Goal: Task Accomplishment & Management: Use online tool/utility

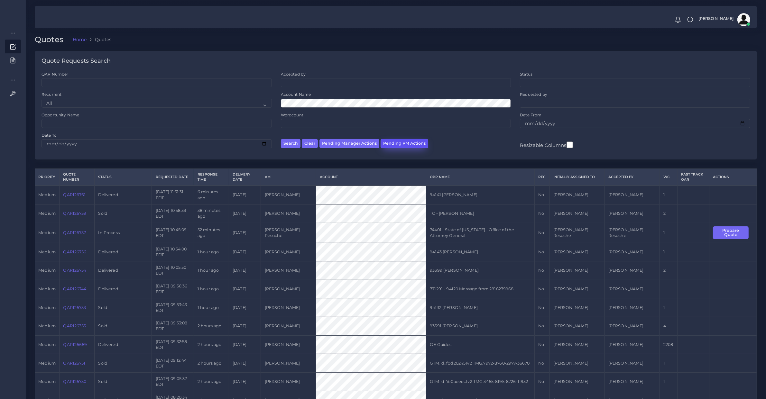
click at [391, 144] on button "Pending PM Actions" at bounding box center [404, 143] width 48 height 9
select select "awaiting_acceptance"
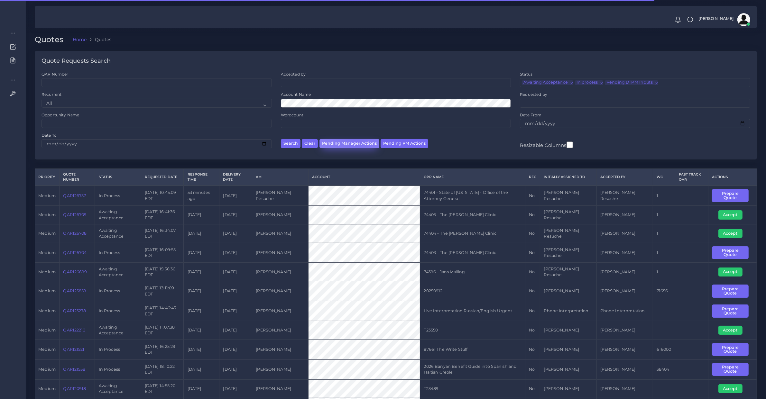
click at [355, 145] on button "Pending Manager Actions" at bounding box center [349, 143] width 60 height 9
select select "awaiting_manager_initial_review"
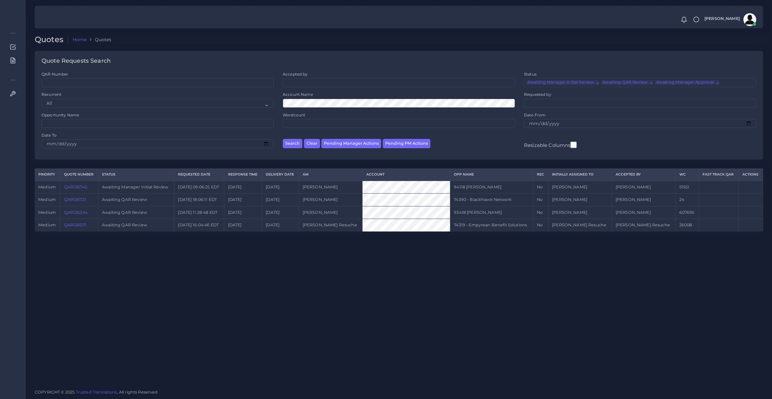
click at [71, 225] on link "QAR126071" at bounding box center [75, 225] width 23 height 5
click at [82, 200] on link "QAR126721" at bounding box center [75, 199] width 22 height 5
click at [222, 296] on div "Quotes Home Quotes Quote Requests Search QAR Number Accepted by All Mirta Zoia" at bounding box center [399, 192] width 746 height 384
click at [419, 145] on button "Pending PM Actions" at bounding box center [407, 143] width 48 height 9
select select "awaiting_acceptance"
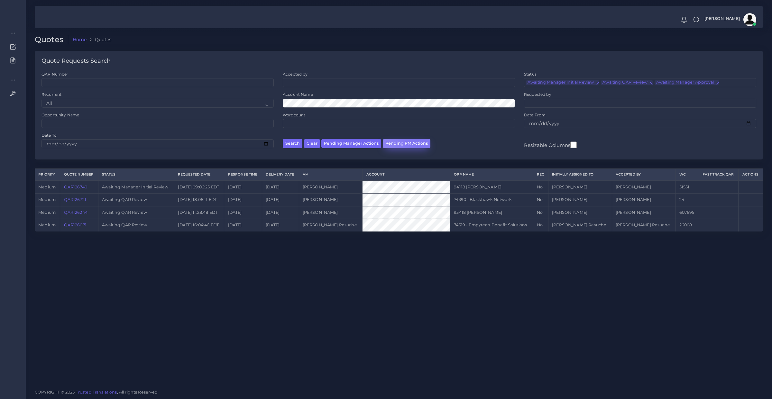
scroll to position [15, 0]
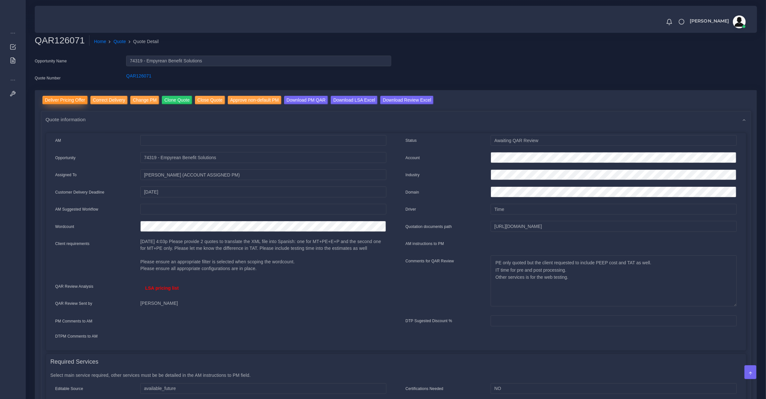
click at [73, 101] on input "Deliver Pricing Offer" at bounding box center [64, 100] width 45 height 9
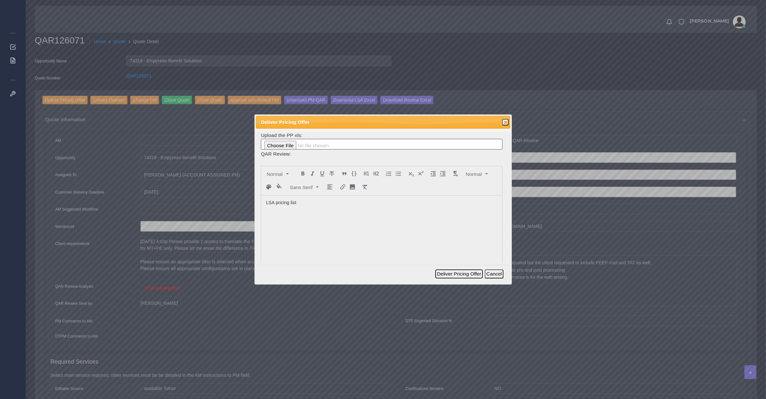
click at [454, 273] on button "Deliver Pricing Offer" at bounding box center [458, 273] width 47 height 9
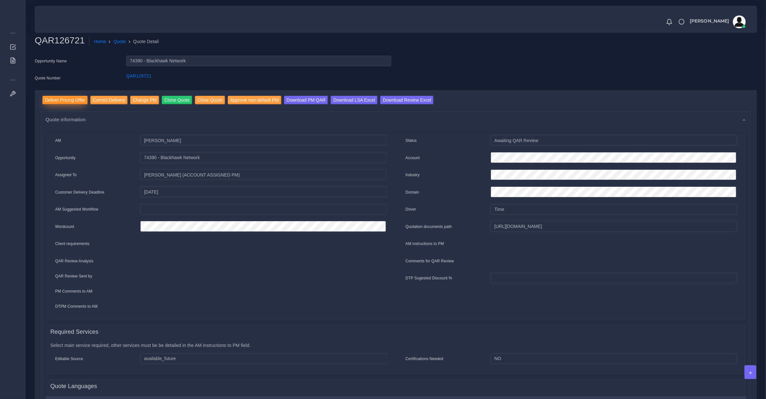
click at [68, 96] on input "Deliver Pricing Offer" at bounding box center [64, 100] width 45 height 9
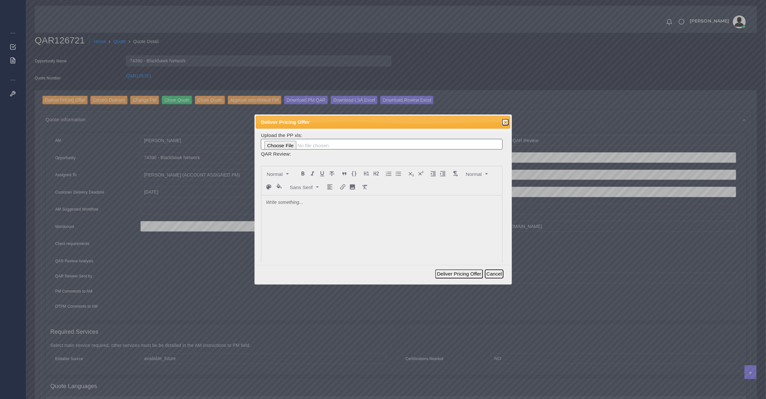
click at [496, 276] on button "Cancel" at bounding box center [494, 273] width 19 height 9
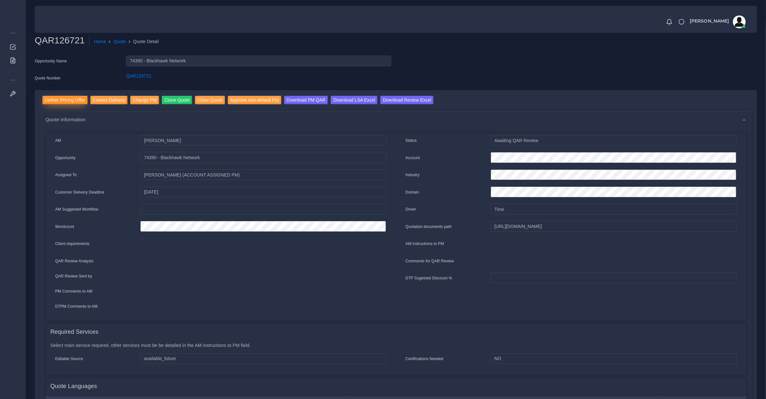
click at [63, 101] on input "Deliver Pricing Offer" at bounding box center [64, 100] width 45 height 9
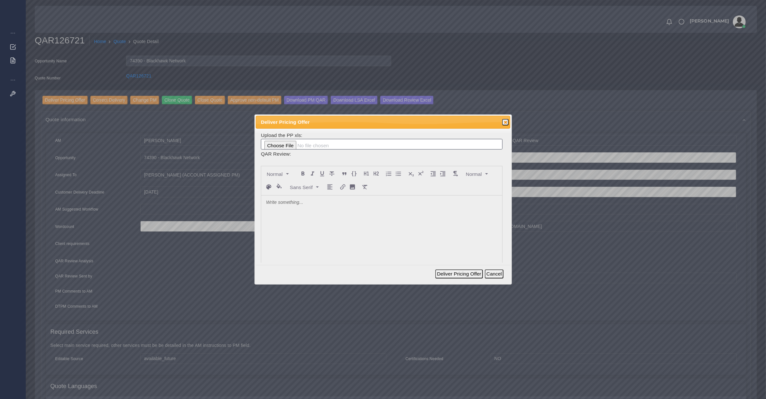
click at [393, 220] on div at bounding box center [381, 243] width 241 height 96
click at [450, 275] on button "Deliver Pricing Offer" at bounding box center [458, 273] width 47 height 9
